Goal: Information Seeking & Learning: Learn about a topic

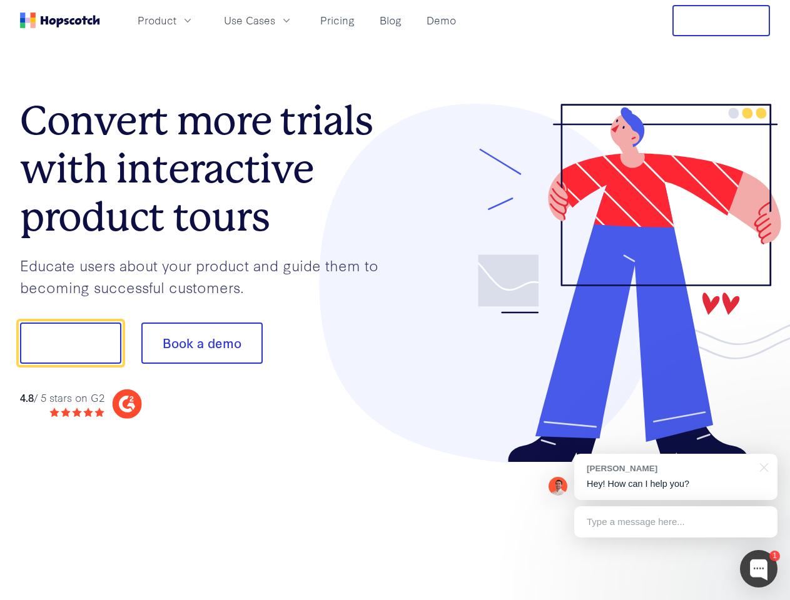
click at [395, 300] on div at bounding box center [582, 283] width 375 height 359
click at [176, 20] on span "Product" at bounding box center [157, 21] width 39 height 16
click at [275, 20] on span "Use Cases" at bounding box center [249, 21] width 51 height 16
click at [721, 21] on button "Free Trial" at bounding box center [721, 20] width 98 height 31
click at [70, 343] on button "Show me!" at bounding box center [70, 343] width 101 height 41
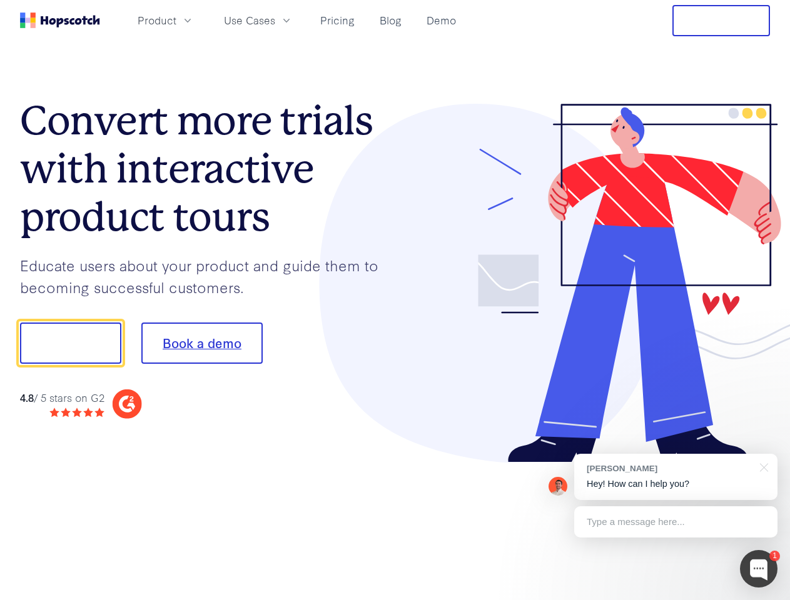
click at [201, 343] on button "Book a demo" at bounding box center [201, 343] width 121 height 41
click at [758, 569] on div at bounding box center [759, 569] width 38 height 38
click at [675, 477] on div "[PERSON_NAME] Hey! How can I help you?" at bounding box center [675, 477] width 203 height 46
click at [761, 466] on div at bounding box center [660, 425] width 234 height 249
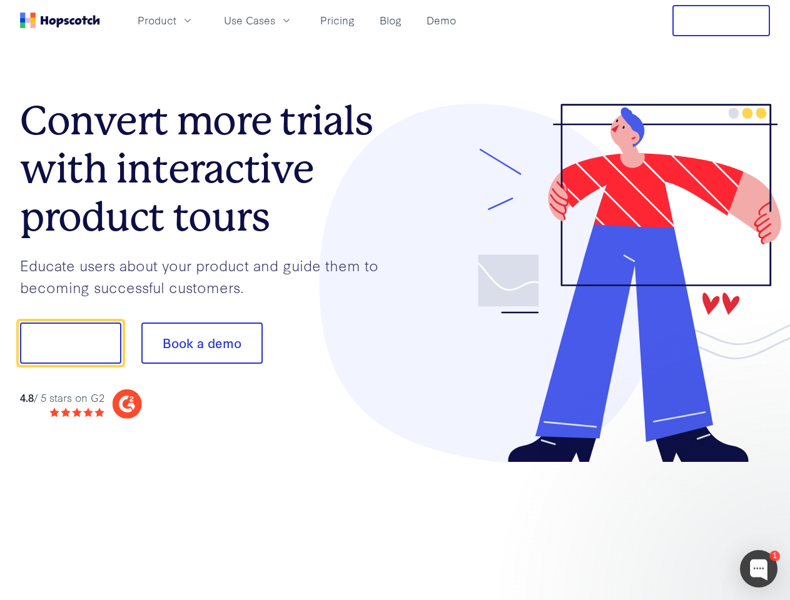
click at [675, 522] on div at bounding box center [660, 425] width 234 height 249
